Goal: Ask a question

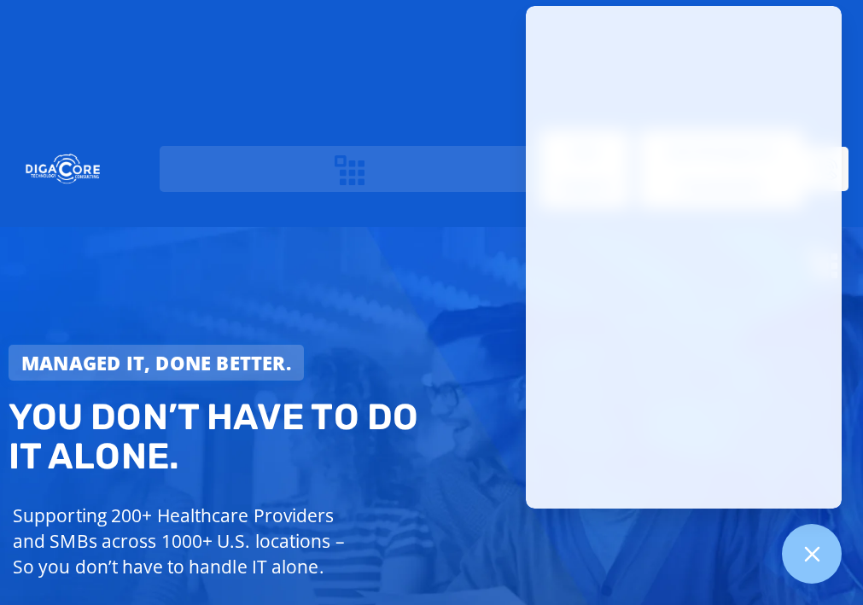
click at [465, 227] on div "Managed IT, done better. You don’t have to do IT alone. Supporting 200+ Healthc…" at bounding box center [431, 480] width 863 height 507
click at [448, 227] on div "Managed IT, done better. You don’t have to do IT alone. Supporting 200+ Healthc…" at bounding box center [431, 480] width 863 height 507
click at [503, 227] on div "Managed IT, done better. You don’t have to do IT alone. Supporting 200+ Healthc…" at bounding box center [431, 480] width 863 height 507
click at [0, 0] on div "Digacore is excited to be the Official Acronis delivery partner of the Yankees.…" at bounding box center [0, 0] width 0 height 0
click at [450, 227] on div "Managed IT, done better. You don’t have to do IT alone. Supporting 200+ Healthc…" at bounding box center [431, 480] width 863 height 507
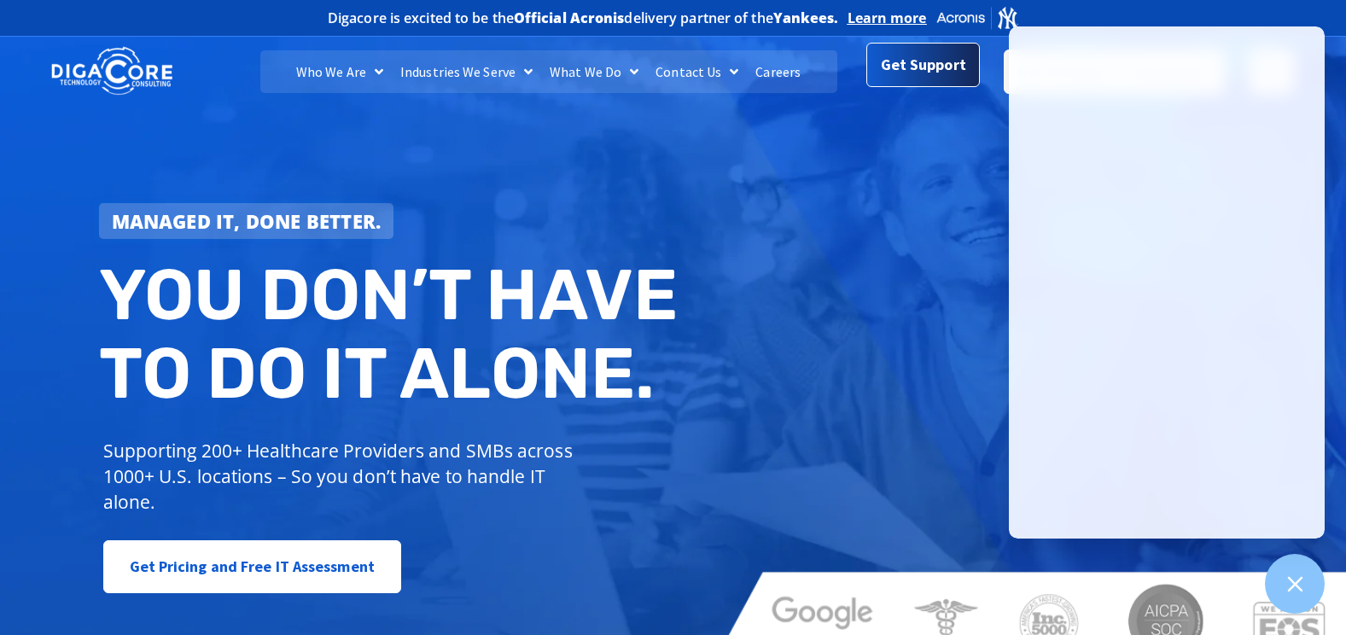
click at [862, 73] on span "Get Support" at bounding box center [923, 65] width 85 height 34
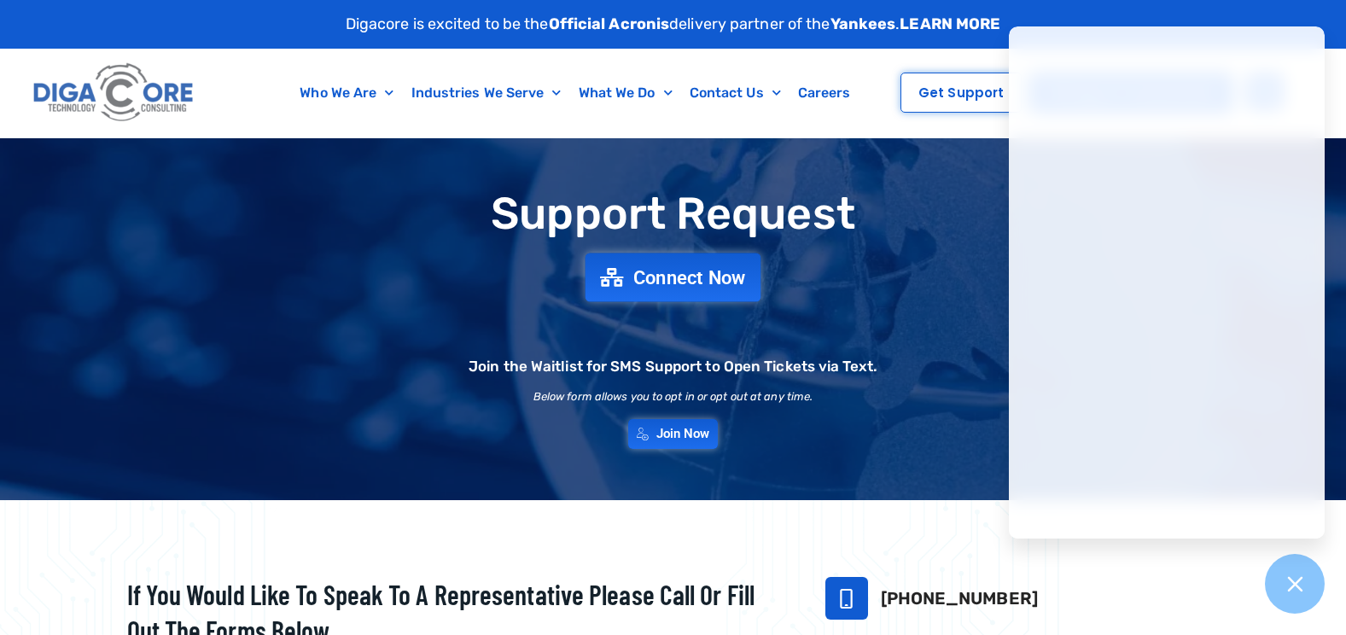
click at [650, 284] on span "Connect Now" at bounding box center [689, 277] width 113 height 19
